Goal: Transaction & Acquisition: Purchase product/service

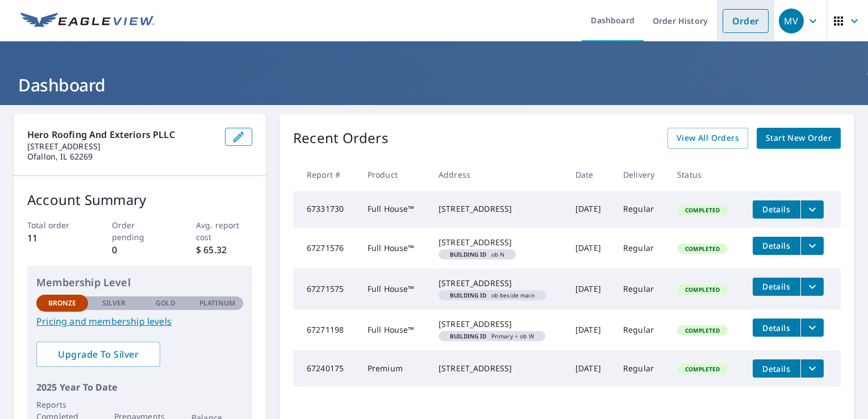
click at [736, 23] on link "Order" at bounding box center [745, 21] width 46 height 24
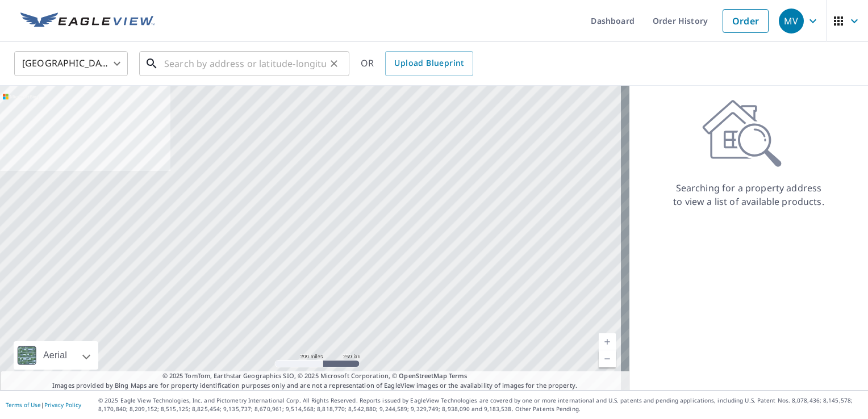
click at [264, 64] on input "text" at bounding box center [245, 64] width 162 height 32
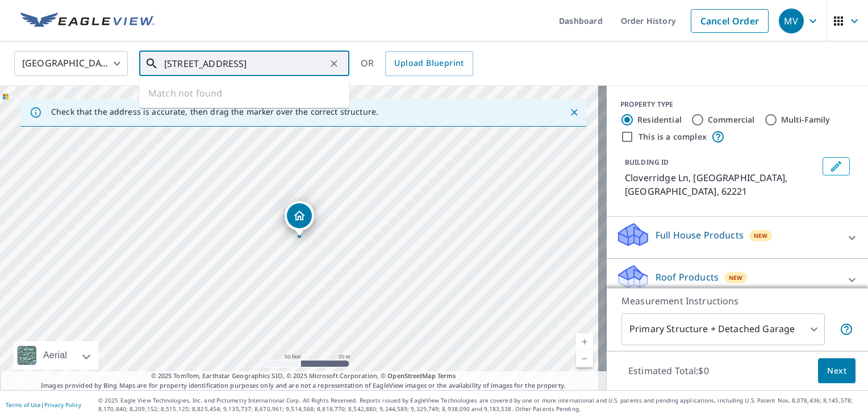
click at [204, 62] on input "[STREET_ADDRESS]" at bounding box center [245, 64] width 162 height 32
click at [312, 63] on input "[STREET_ADDRESS]" at bounding box center [245, 64] width 162 height 32
type input "[STREET_ADDRESS]"
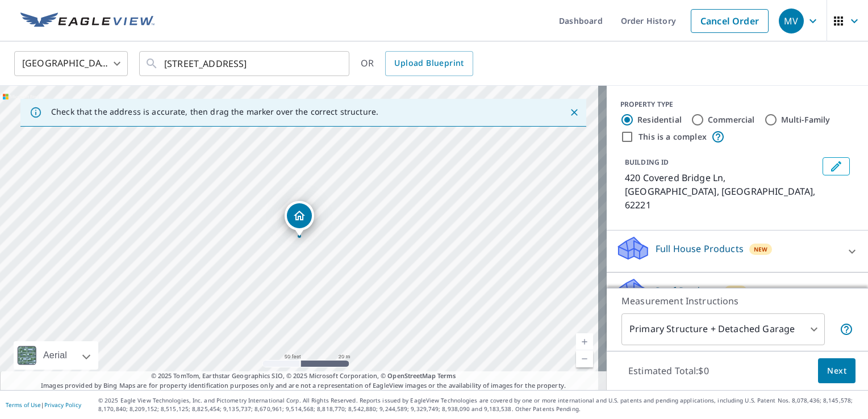
click at [703, 242] on p "Full House Products" at bounding box center [699, 249] width 88 height 14
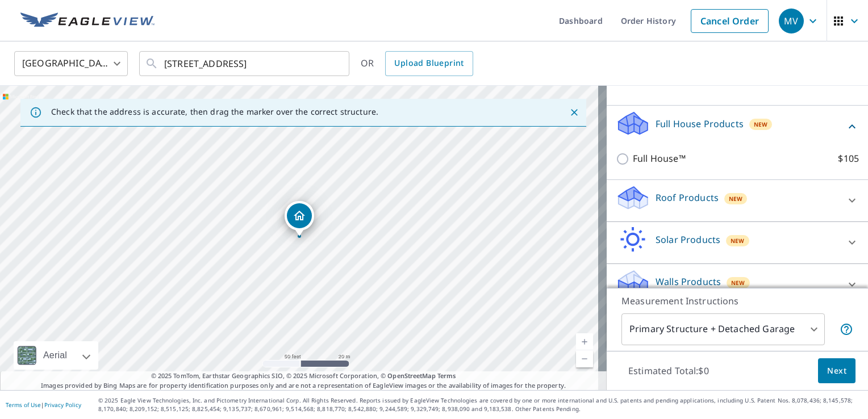
scroll to position [128, 0]
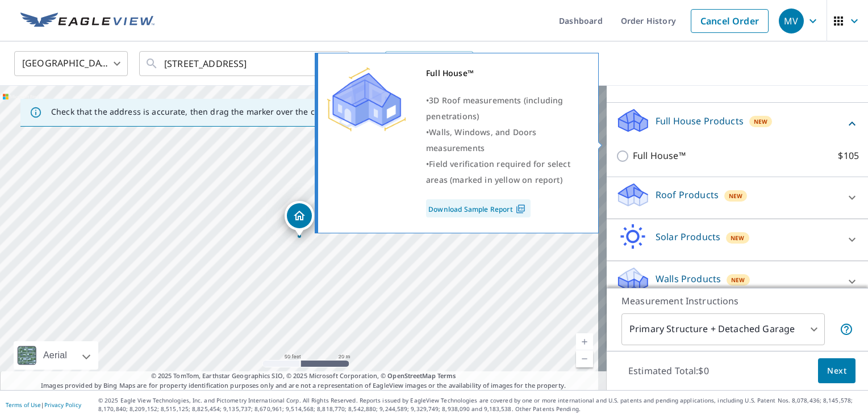
click at [616, 149] on input "Full House™ $105" at bounding box center [624, 156] width 17 height 14
checkbox input "true"
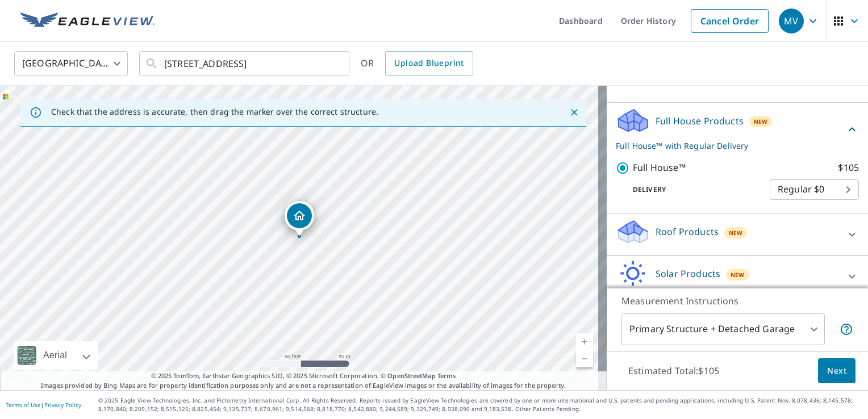
click at [840, 369] on button "Next" at bounding box center [836, 371] width 37 height 26
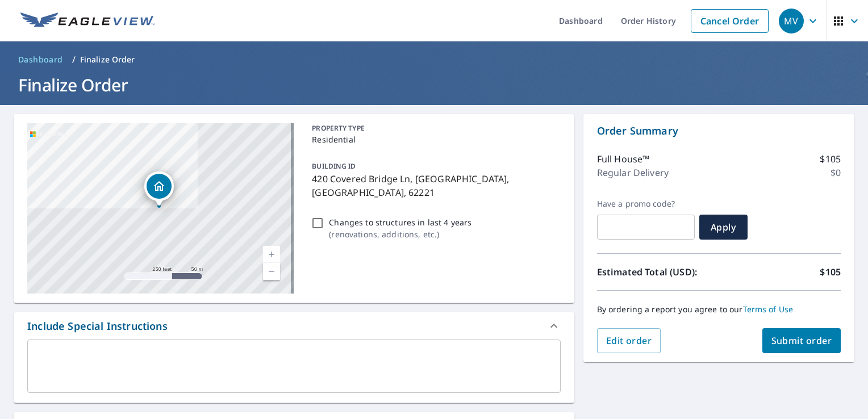
click at [777, 342] on span "Submit order" at bounding box center [801, 340] width 61 height 12
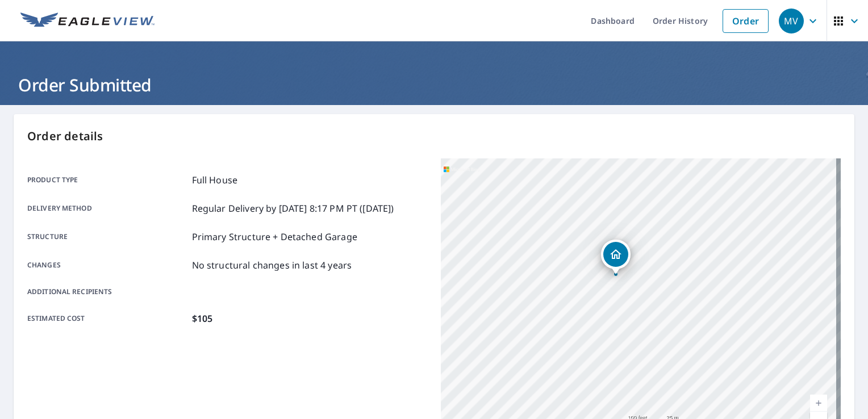
drag, startPoint x: 671, startPoint y: 302, endPoint x: 722, endPoint y: 296, distance: 51.9
click at [722, 298] on div "420 Covered Bridge [GEOGRAPHIC_DATA]" at bounding box center [641, 300] width 400 height 284
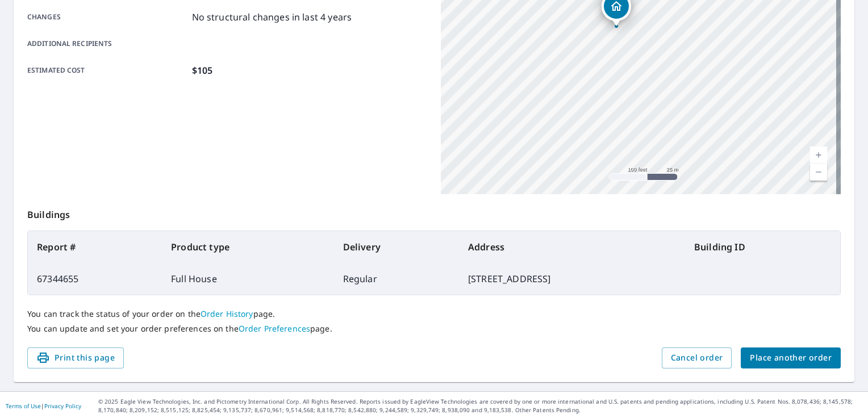
scroll to position [21, 0]
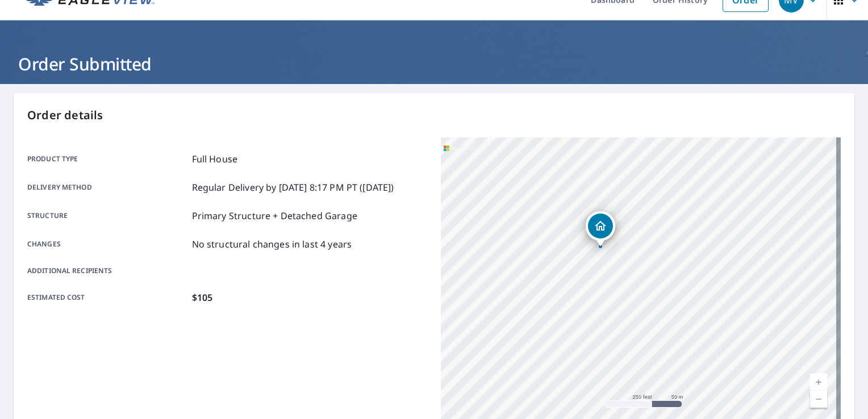
click at [324, 324] on div "Product type Full House Delivery method Regular Delivery by [DATE] 8:17 PM PT (…" at bounding box center [227, 279] width 400 height 284
click at [602, 112] on p "Order details" at bounding box center [433, 115] width 813 height 17
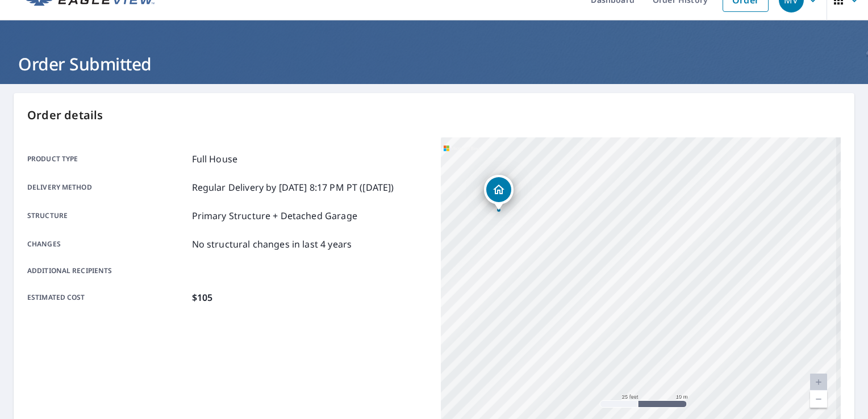
drag, startPoint x: 581, startPoint y: 199, endPoint x: 639, endPoint y: 325, distance: 139.2
click at [639, 325] on div "420 Covered Bridge [GEOGRAPHIC_DATA]" at bounding box center [641, 279] width 400 height 284
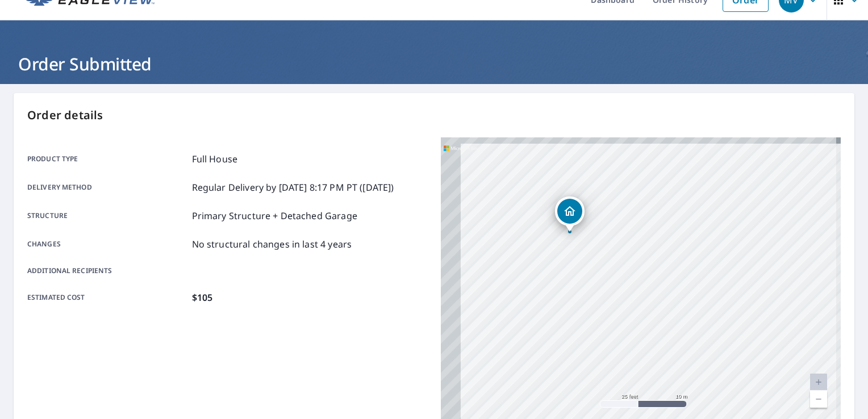
drag, startPoint x: 659, startPoint y: 290, endPoint x: 704, endPoint y: 305, distance: 47.4
click at [704, 307] on div "420 Covered Bridge [GEOGRAPHIC_DATA]" at bounding box center [641, 279] width 400 height 284
